Goal: Information Seeking & Learning: Learn about a topic

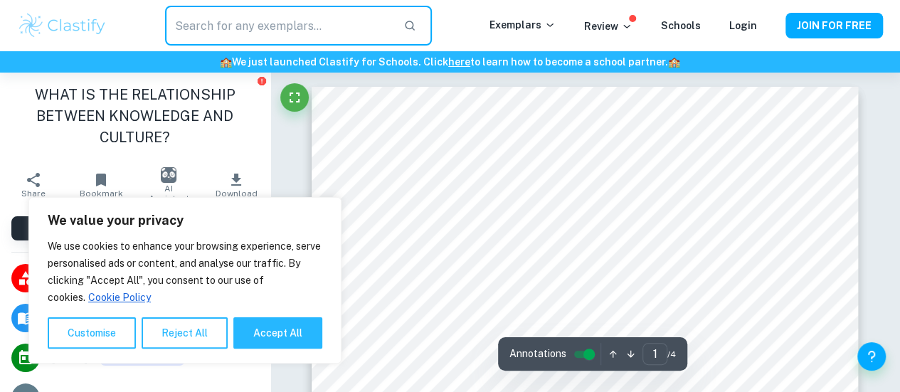
click at [217, 26] on input "text" at bounding box center [279, 26] width 228 height 40
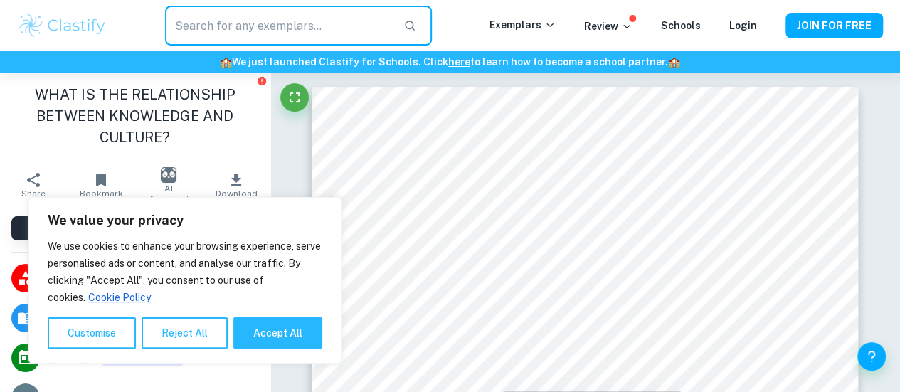
click at [67, 26] on img at bounding box center [62, 25] width 90 height 28
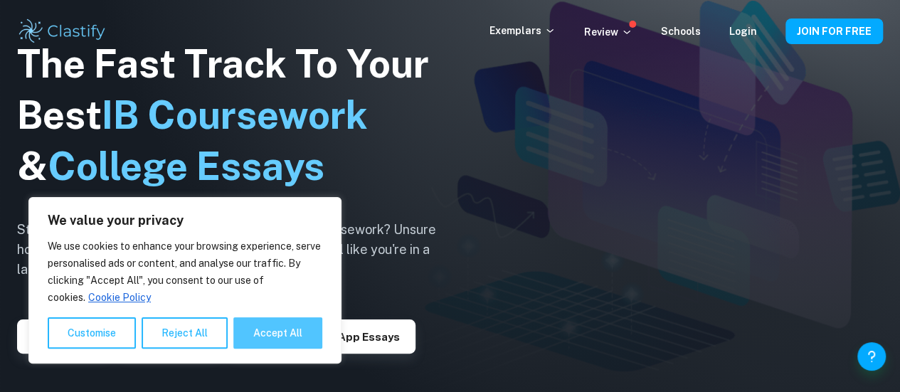
click at [277, 340] on button "Accept All" at bounding box center [277, 332] width 89 height 31
checkbox input "true"
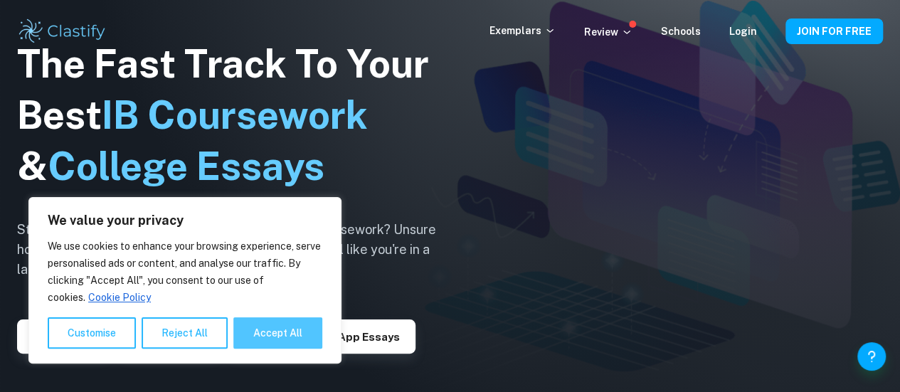
checkbox input "true"
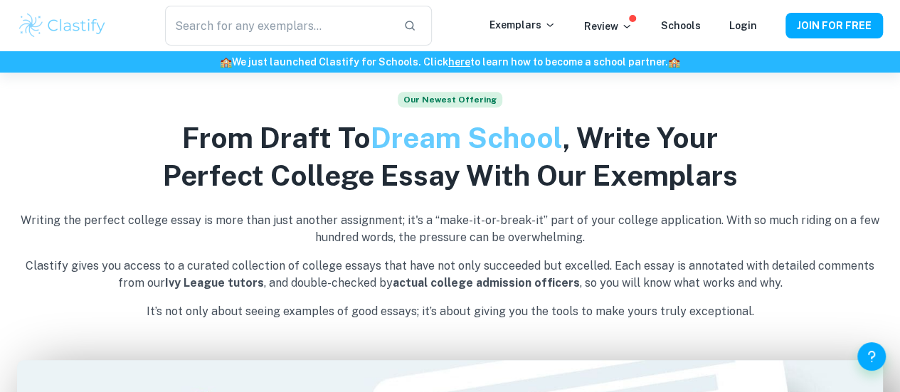
scroll to position [388, 0]
click at [618, 26] on p "Review" at bounding box center [608, 27] width 48 height 16
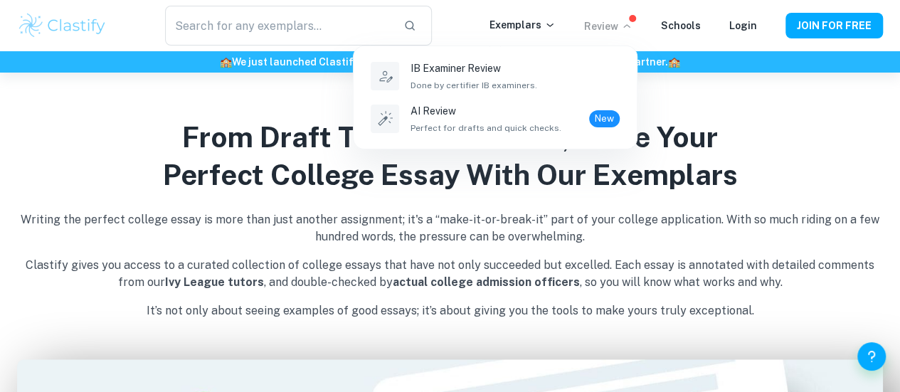
click at [712, 82] on div at bounding box center [450, 196] width 900 height 392
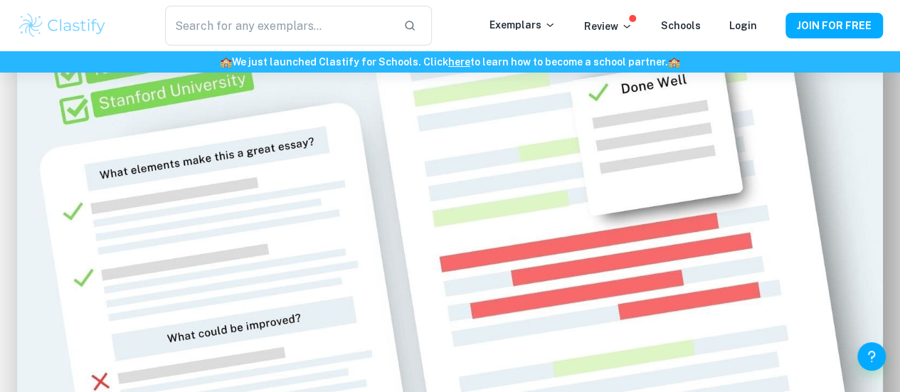
scroll to position [802, 0]
